Goal: Information Seeking & Learning: Understand process/instructions

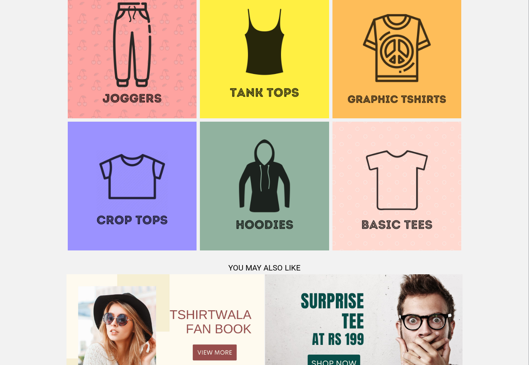
scroll to position [807, 0]
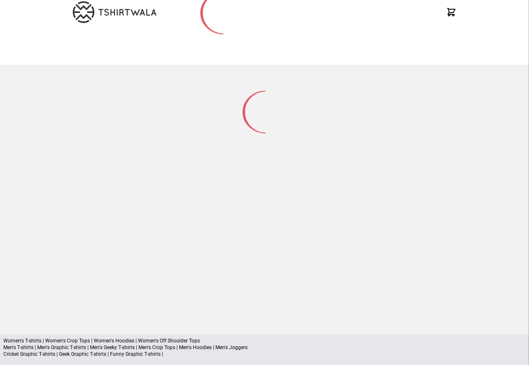
scroll to position [110, 0]
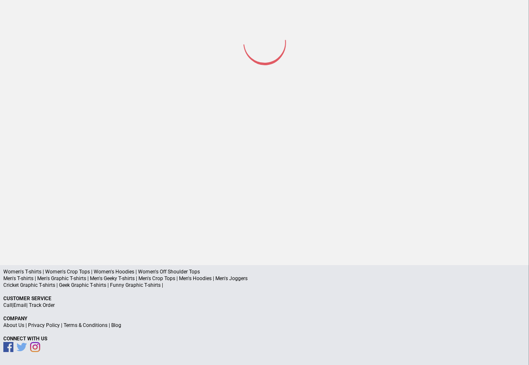
click at [84, 324] on link "Terms & Conditions" at bounding box center [86, 325] width 44 height 6
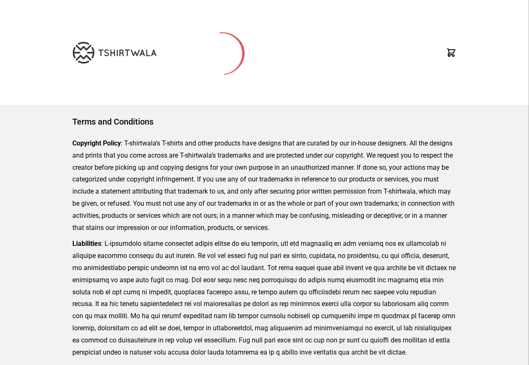
scroll to position [263, 0]
